Goal: Information Seeking & Learning: Find specific page/section

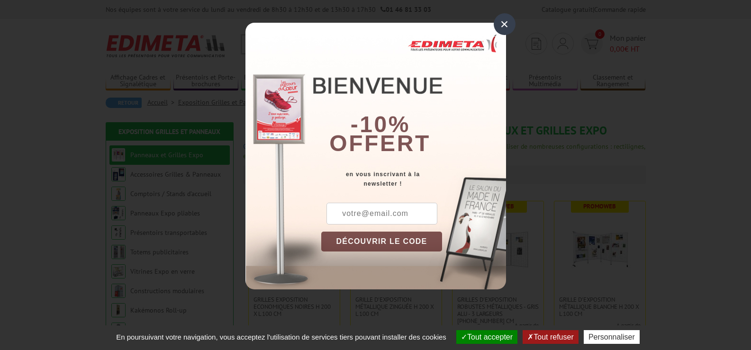
click at [501, 19] on div "×" at bounding box center [505, 24] width 22 height 22
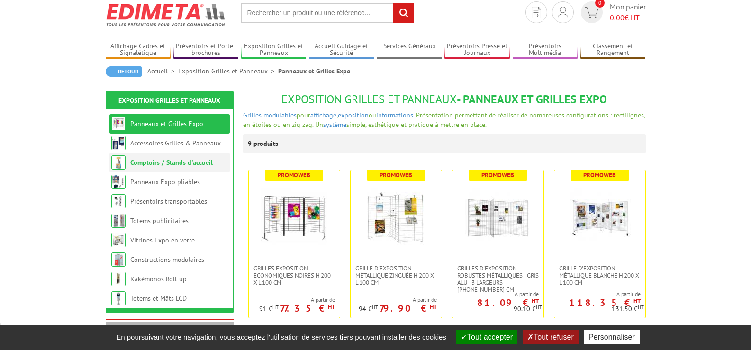
scroll to position [47, 0]
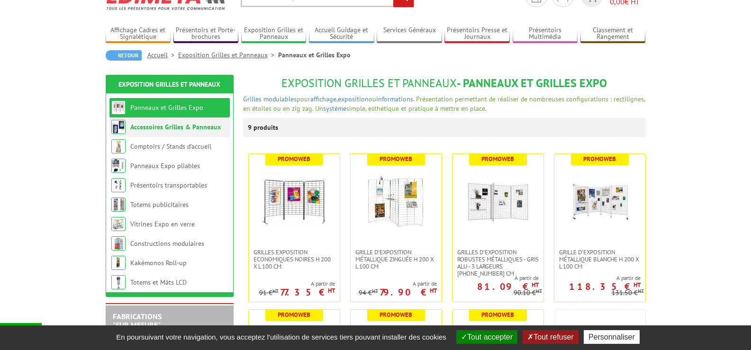
click at [155, 136] on li "Accessoires Grilles & Panneaux" at bounding box center [169, 126] width 120 height 19
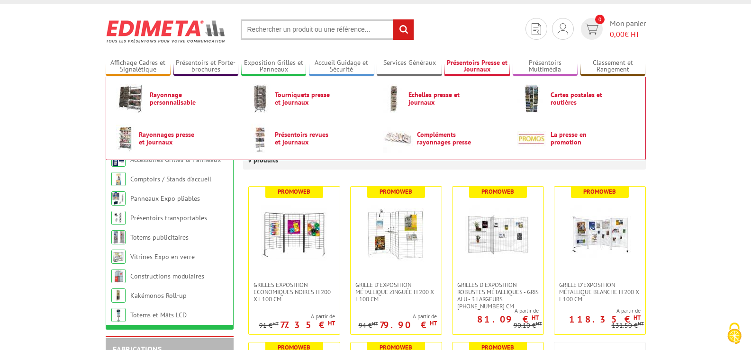
scroll to position [0, 0]
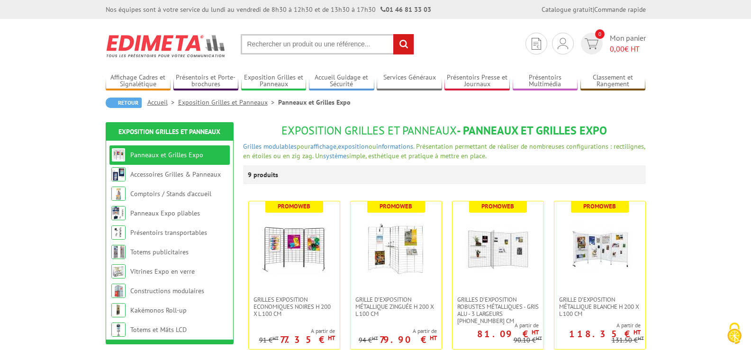
click at [271, 45] on input "text" at bounding box center [327, 44] width 173 height 20
click at [342, 37] on input "text" at bounding box center [327, 44] width 173 height 20
click at [351, 47] on input "text" at bounding box center [327, 44] width 173 height 20
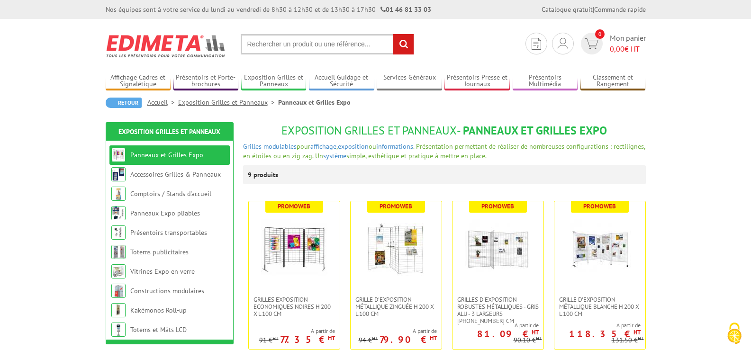
click at [351, 47] on input "text" at bounding box center [327, 44] width 173 height 20
click at [273, 40] on input "text" at bounding box center [327, 44] width 173 height 20
click at [404, 47] on input "rechercher" at bounding box center [403, 44] width 20 height 20
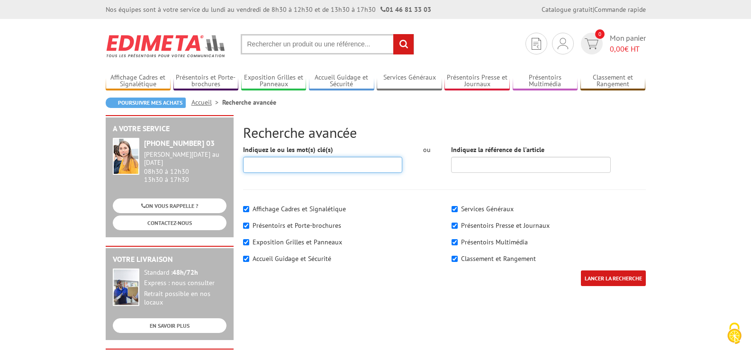
click at [272, 165] on input "Indiquez le ou les mot(s) clé(s)" at bounding box center [323, 165] width 160 height 16
type input "cartel"
click at [581, 270] on input "LANCER LA RECHERCHE" at bounding box center [613, 278] width 65 height 16
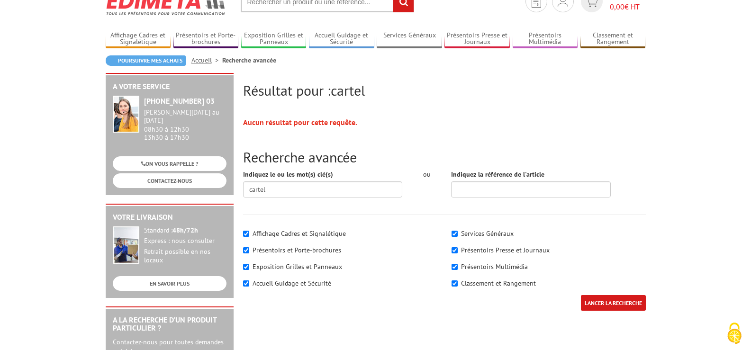
scroll to position [95, 0]
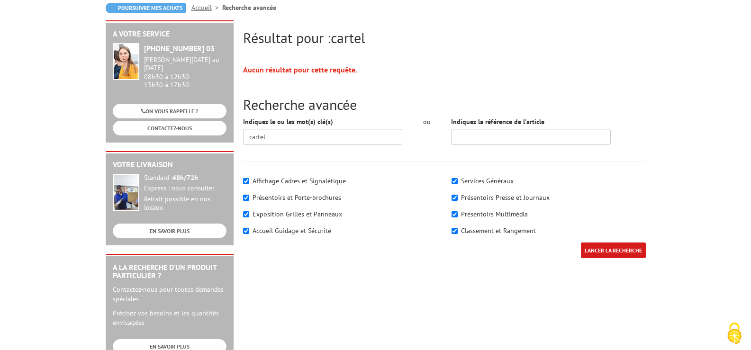
click at [283, 179] on label "Affichage Cadres et Signalétique" at bounding box center [298, 181] width 93 height 9
click at [249, 179] on input"] "Affichage Cadres et Signalétique" at bounding box center [246, 181] width 6 height 6
checkbox input"] "false"
